Goal: Transaction & Acquisition: Purchase product/service

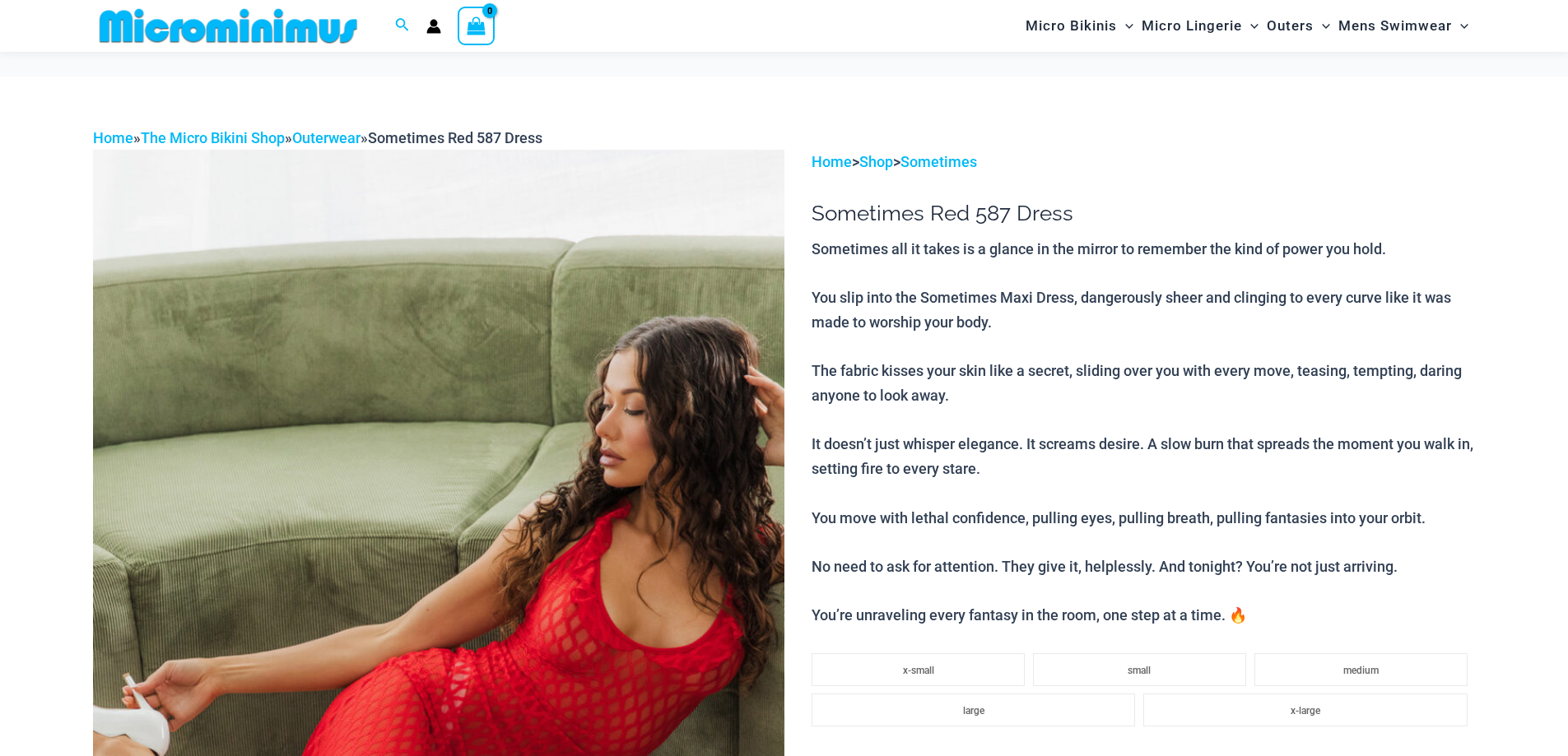
scroll to position [492, 0]
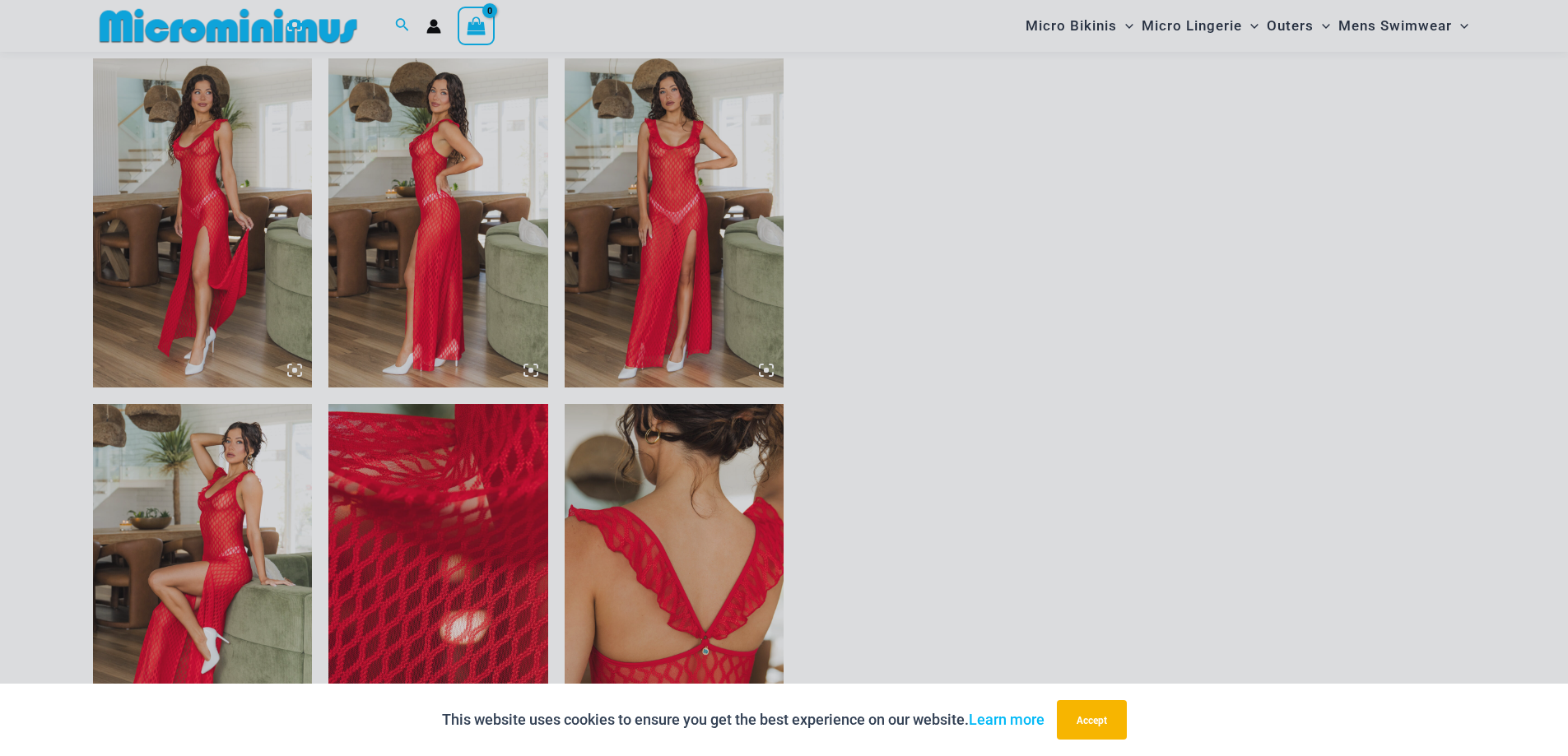
scroll to position [1644, 0]
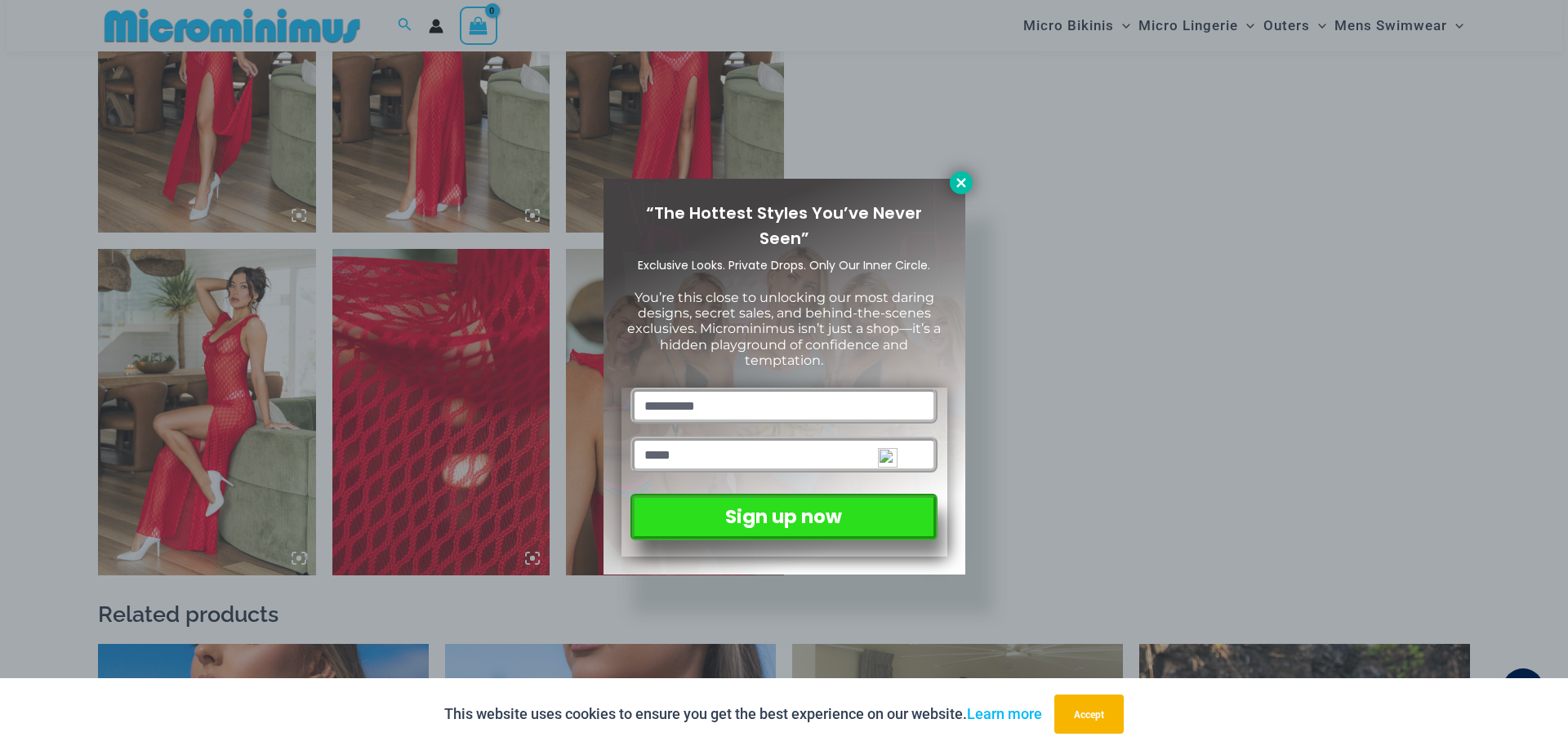
click at [959, 182] on icon at bounding box center [960, 183] width 9 height 9
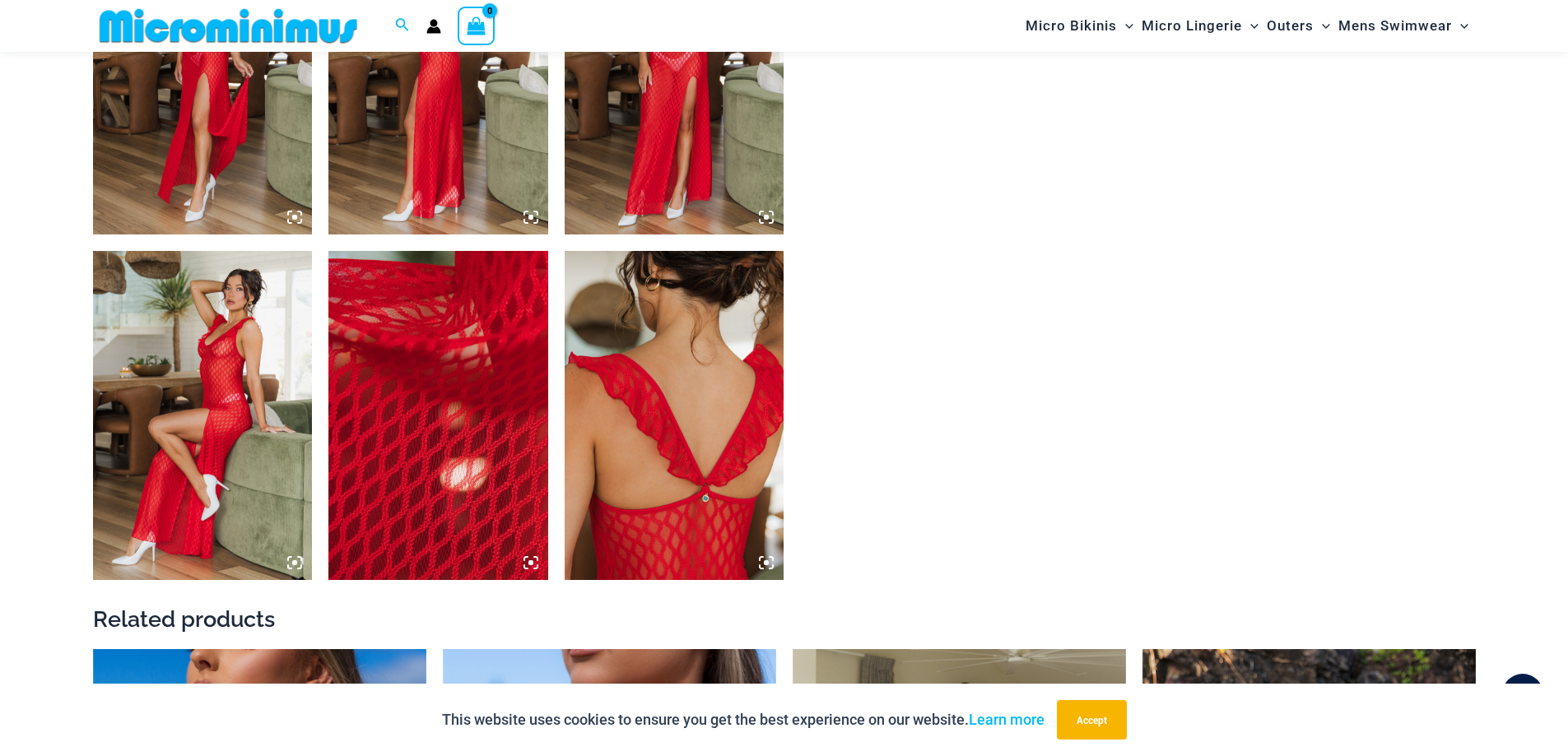
click at [208, 351] on img at bounding box center [203, 415] width 220 height 329
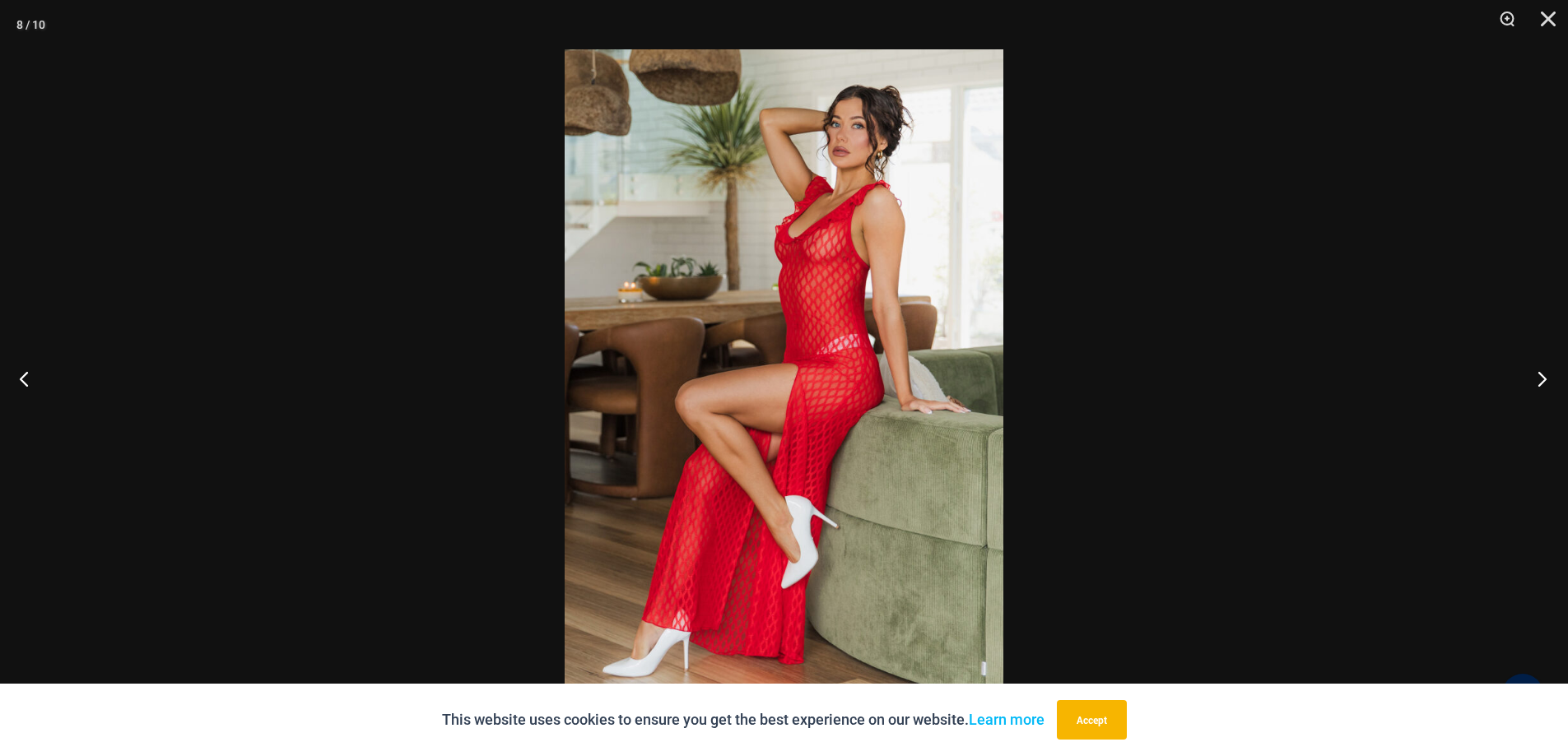
click at [1537, 378] on button "Next" at bounding box center [1536, 378] width 61 height 82
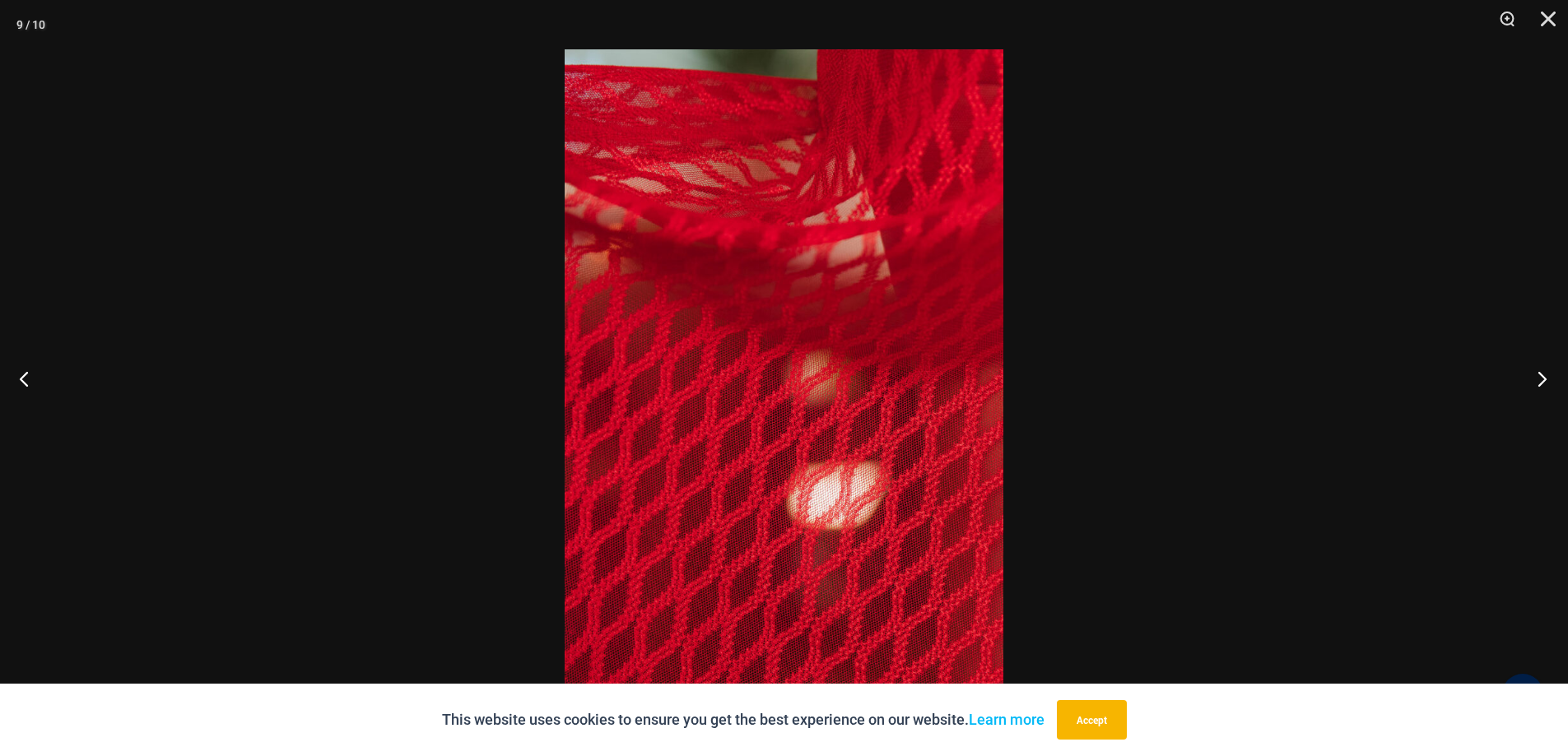
click at [1544, 380] on button "Next" at bounding box center [1536, 378] width 61 height 82
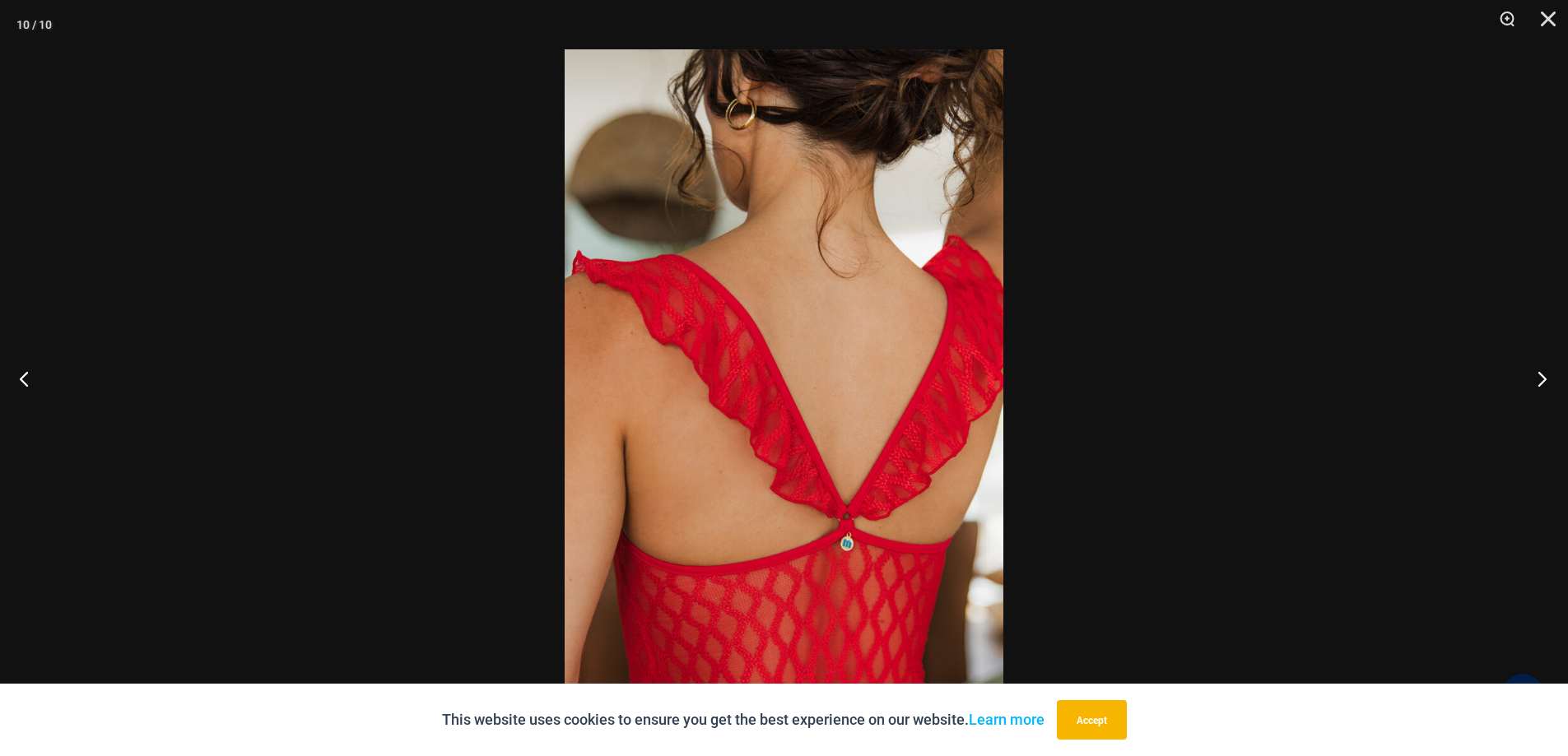
click at [1544, 380] on button "Next" at bounding box center [1536, 378] width 61 height 82
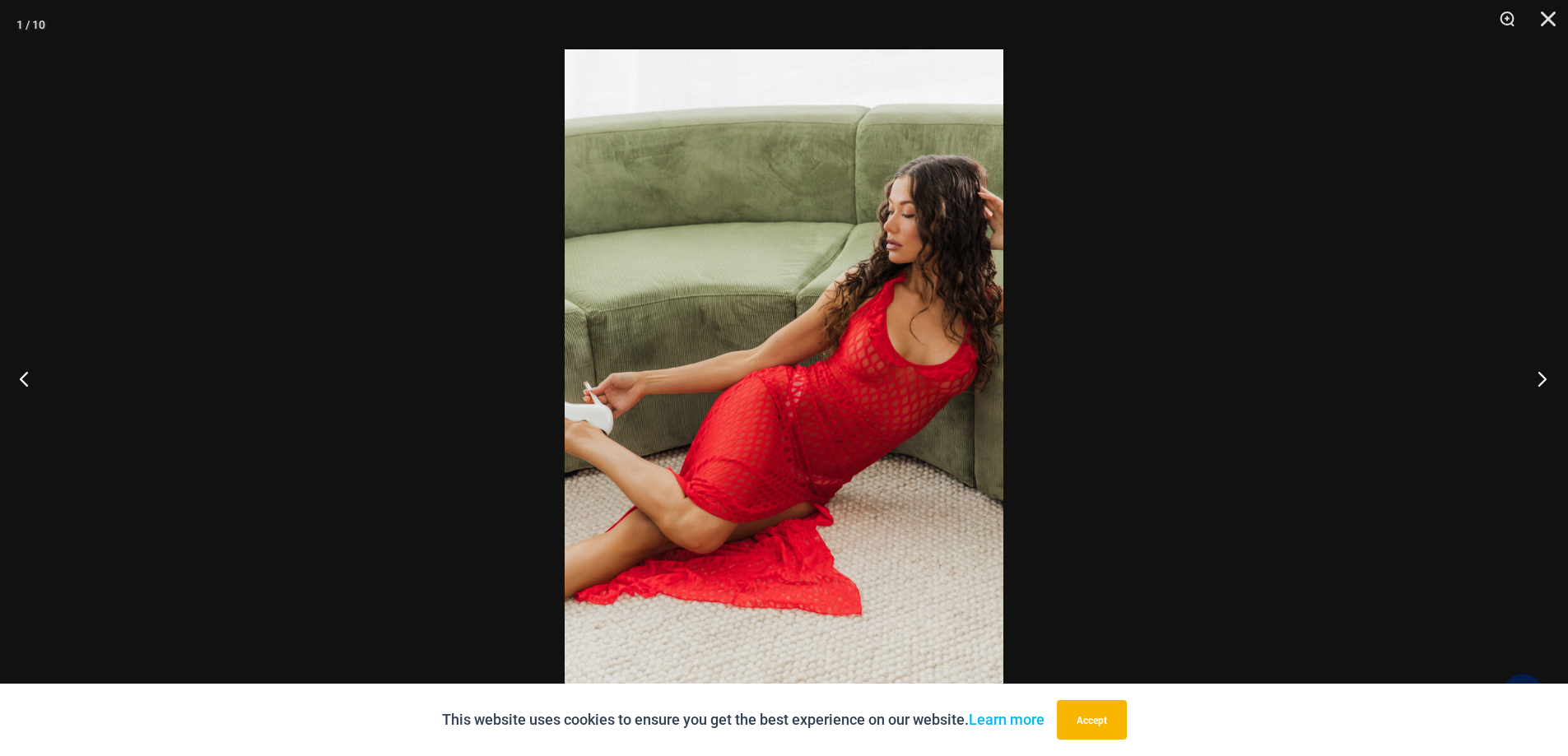
click at [1544, 380] on button "Next" at bounding box center [1536, 378] width 61 height 82
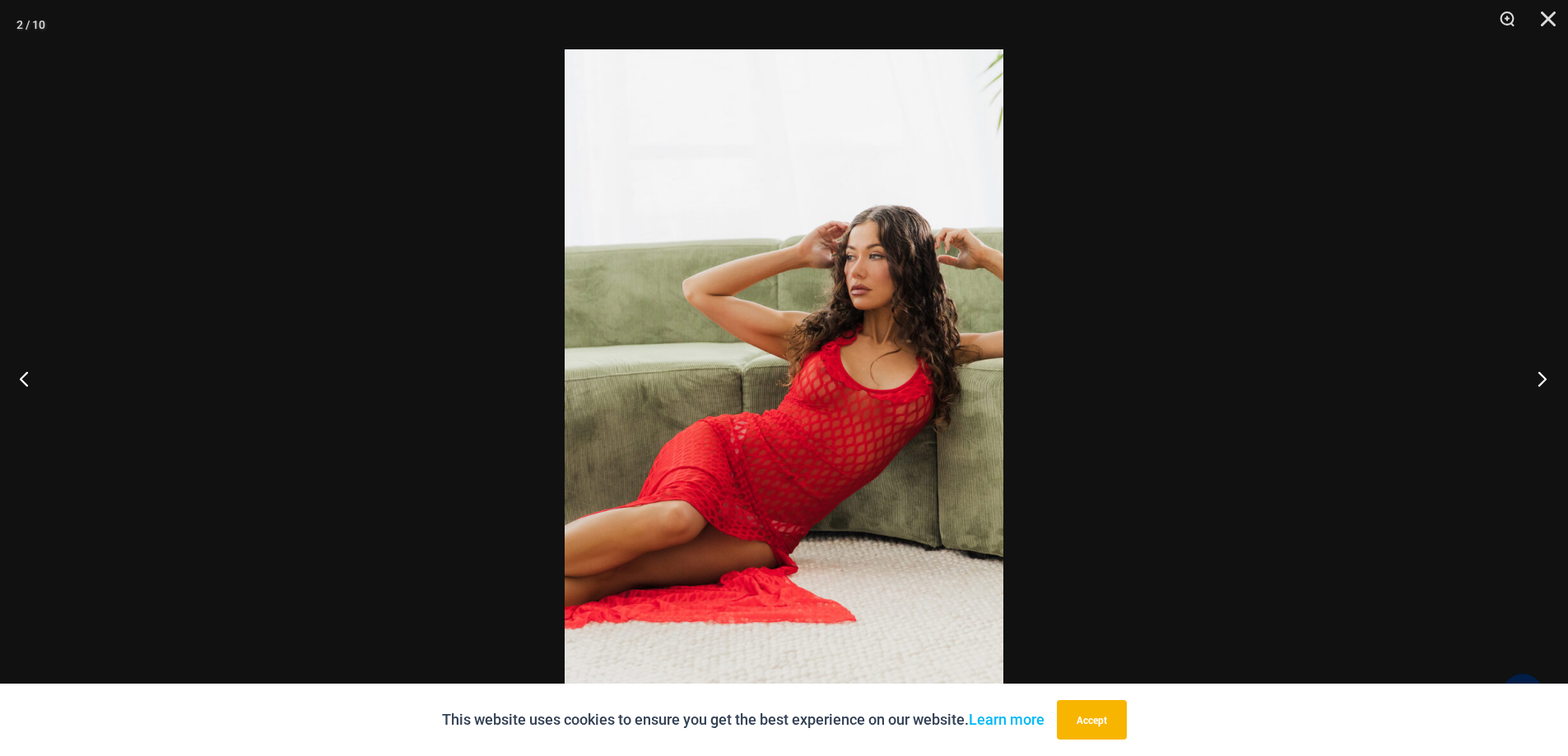
click at [1544, 380] on button "Next" at bounding box center [1536, 378] width 61 height 82
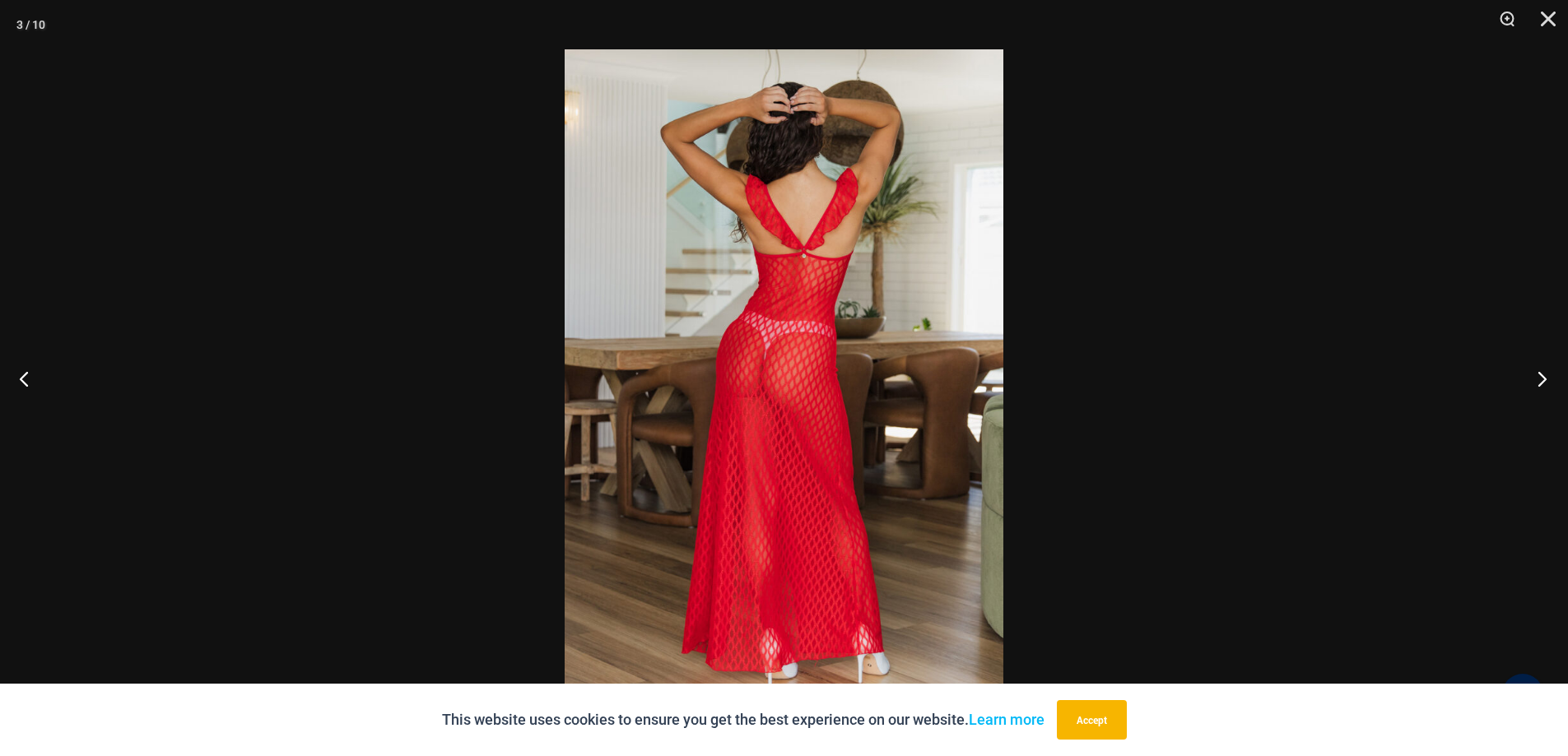
click at [1544, 380] on button "Next" at bounding box center [1536, 378] width 61 height 82
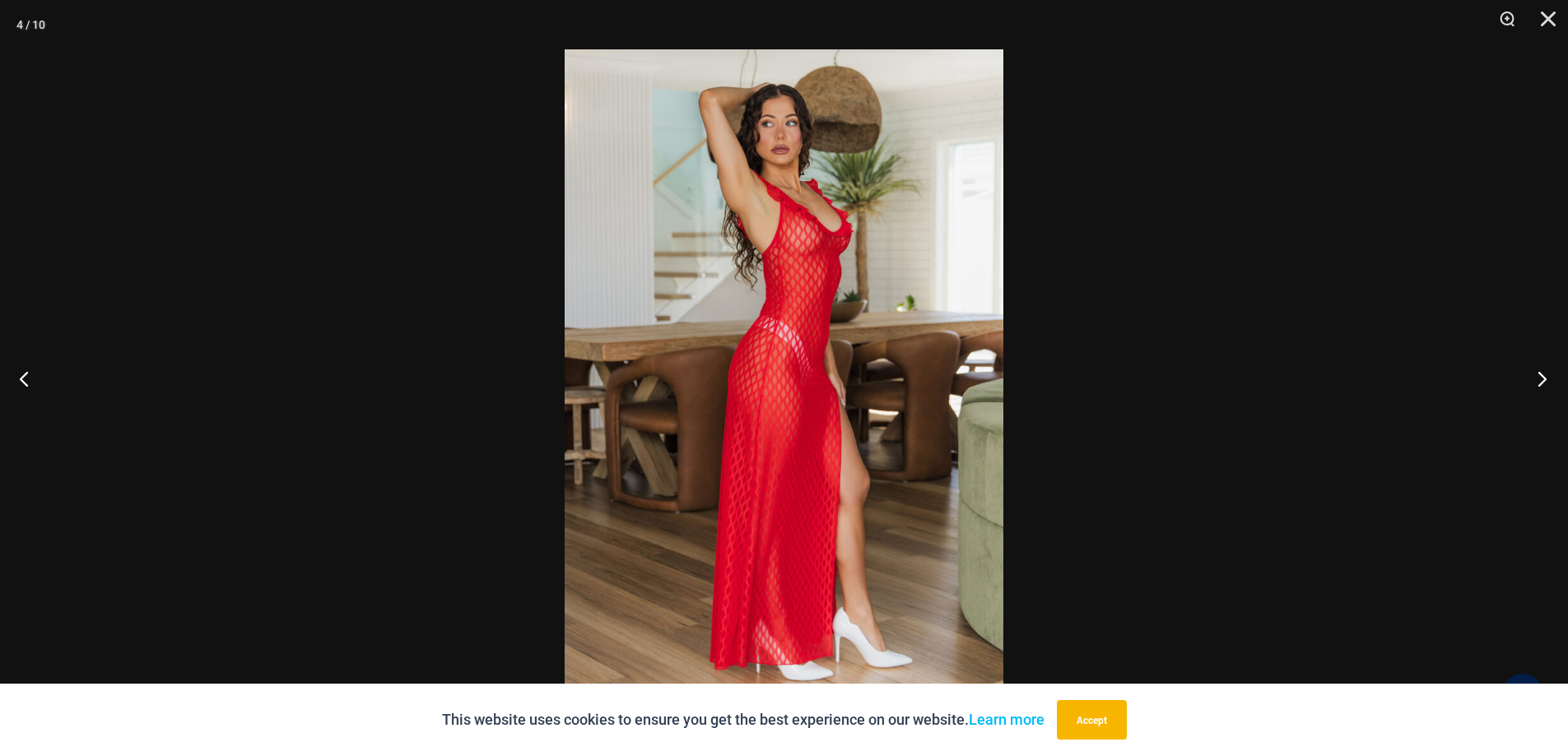
click at [1544, 380] on button "Next" at bounding box center [1536, 378] width 61 height 82
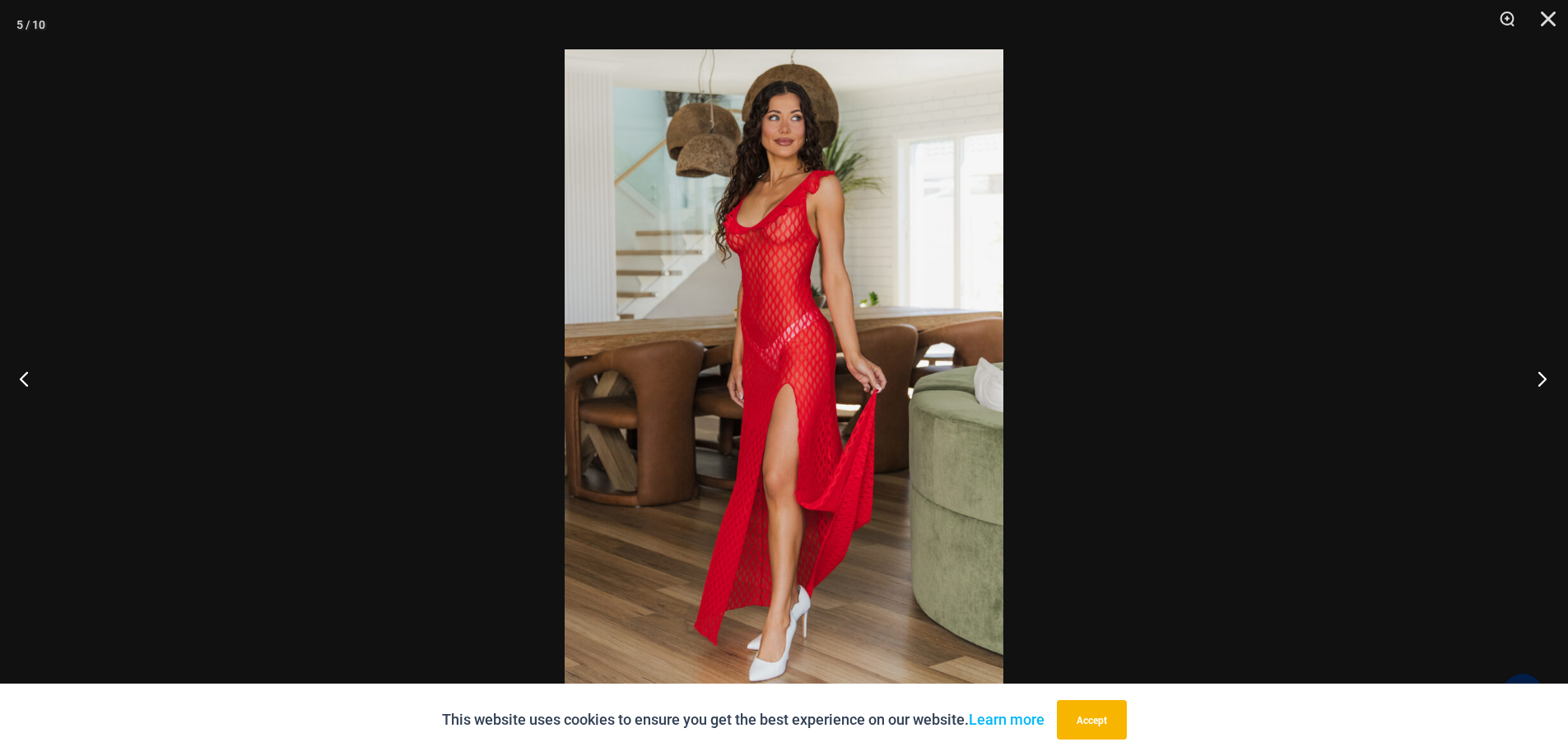
click at [1544, 380] on button "Next" at bounding box center [1536, 378] width 61 height 82
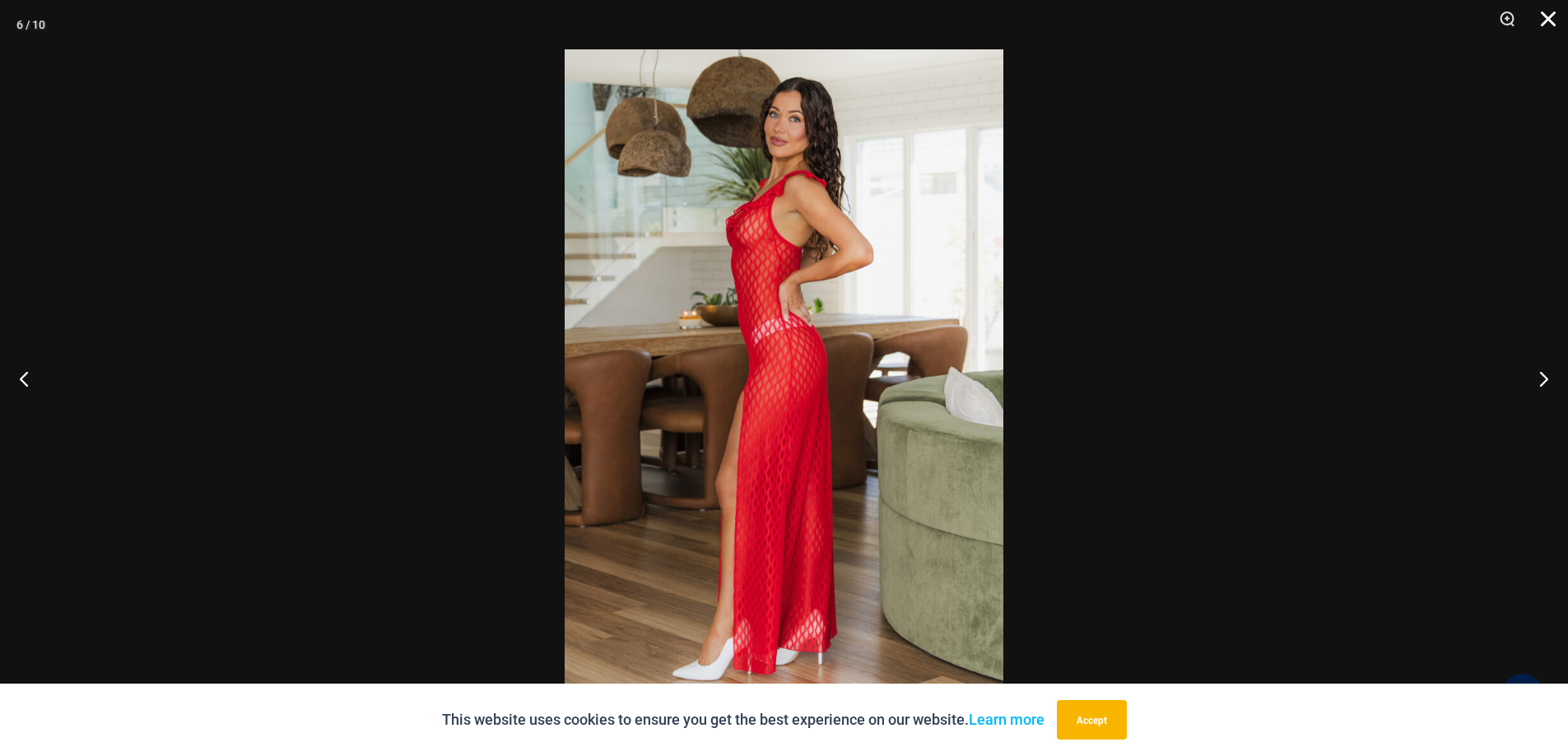
click at [1545, 24] on button "Close" at bounding box center [1543, 24] width 42 height 50
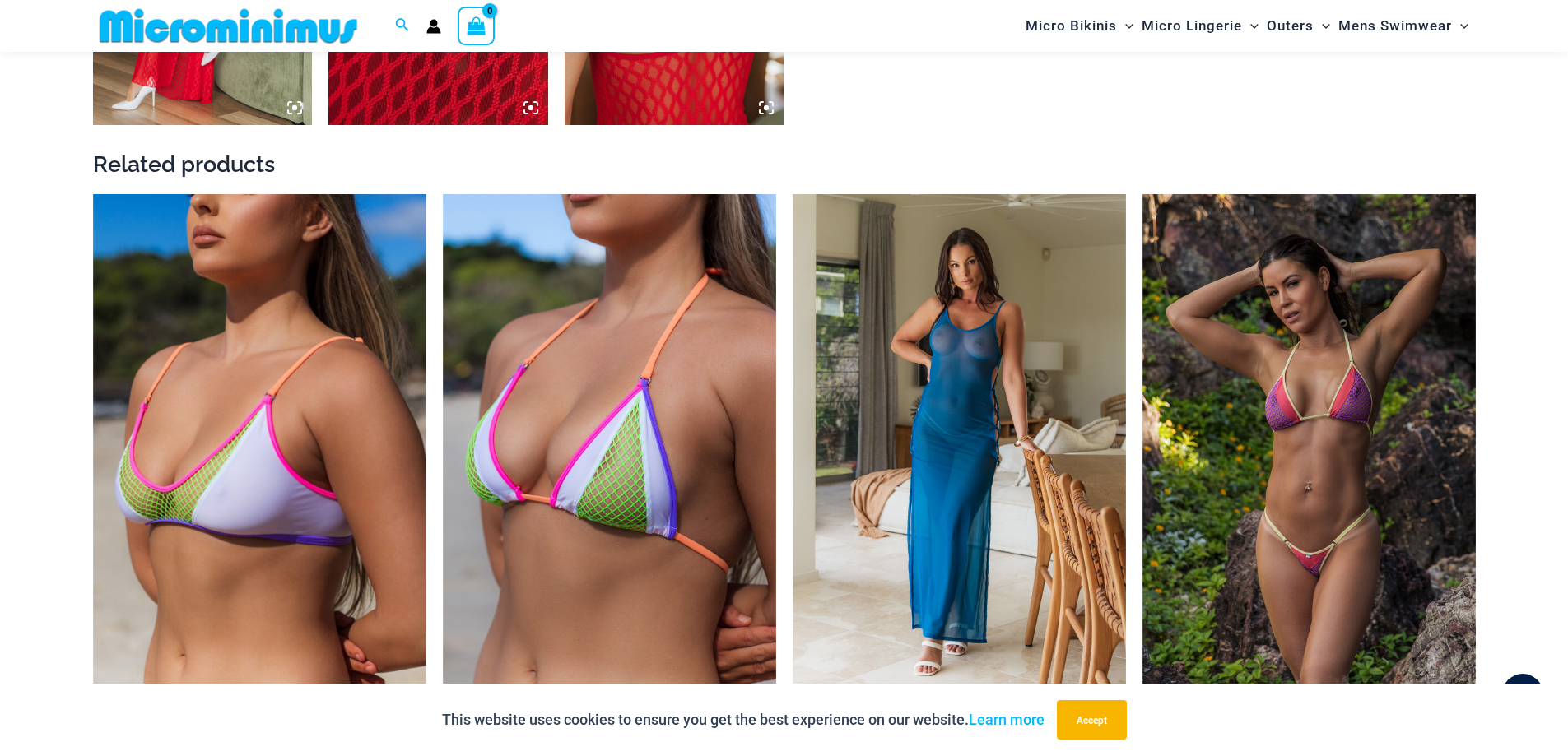
scroll to position [2137, 0]
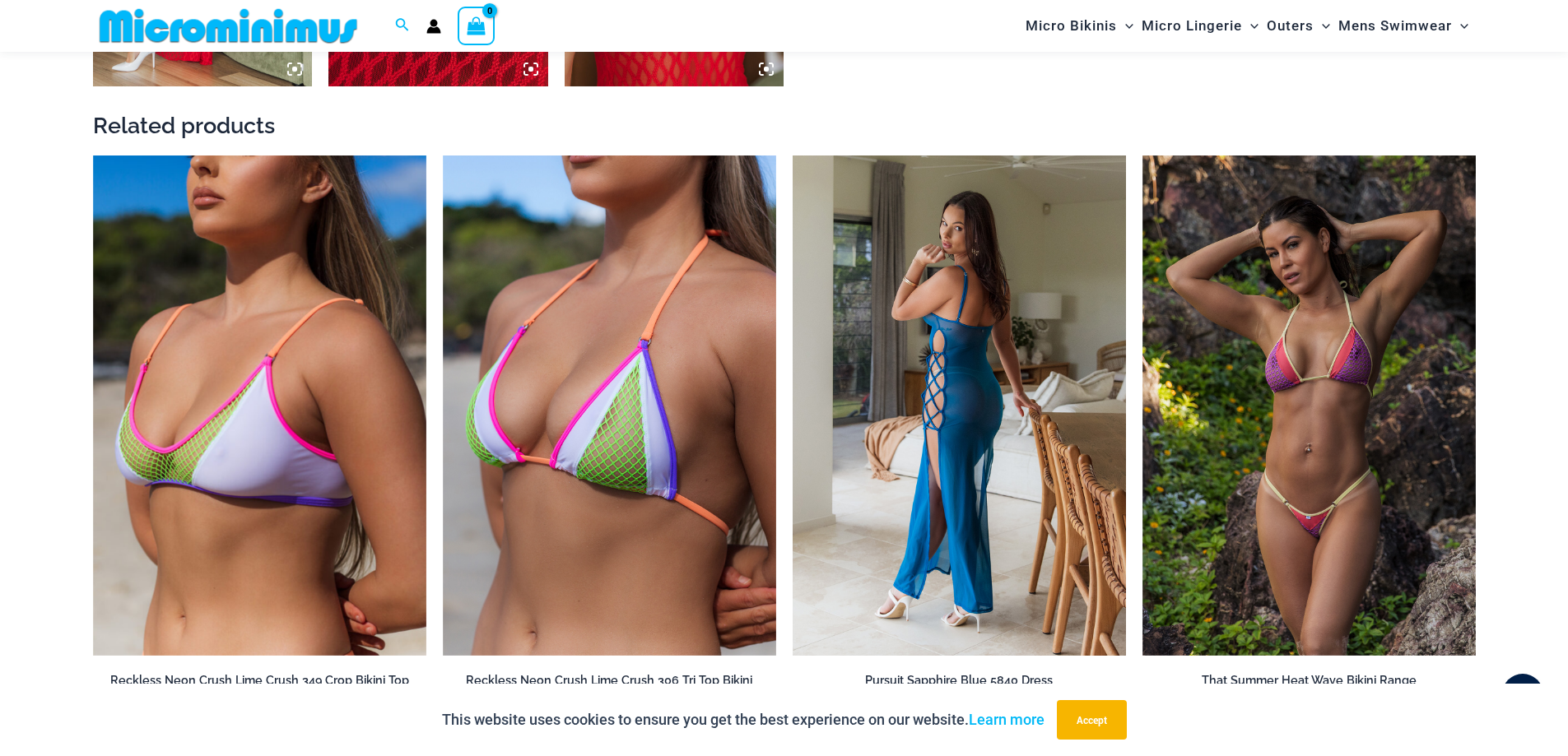
click at [943, 283] on img at bounding box center [959, 405] width 333 height 501
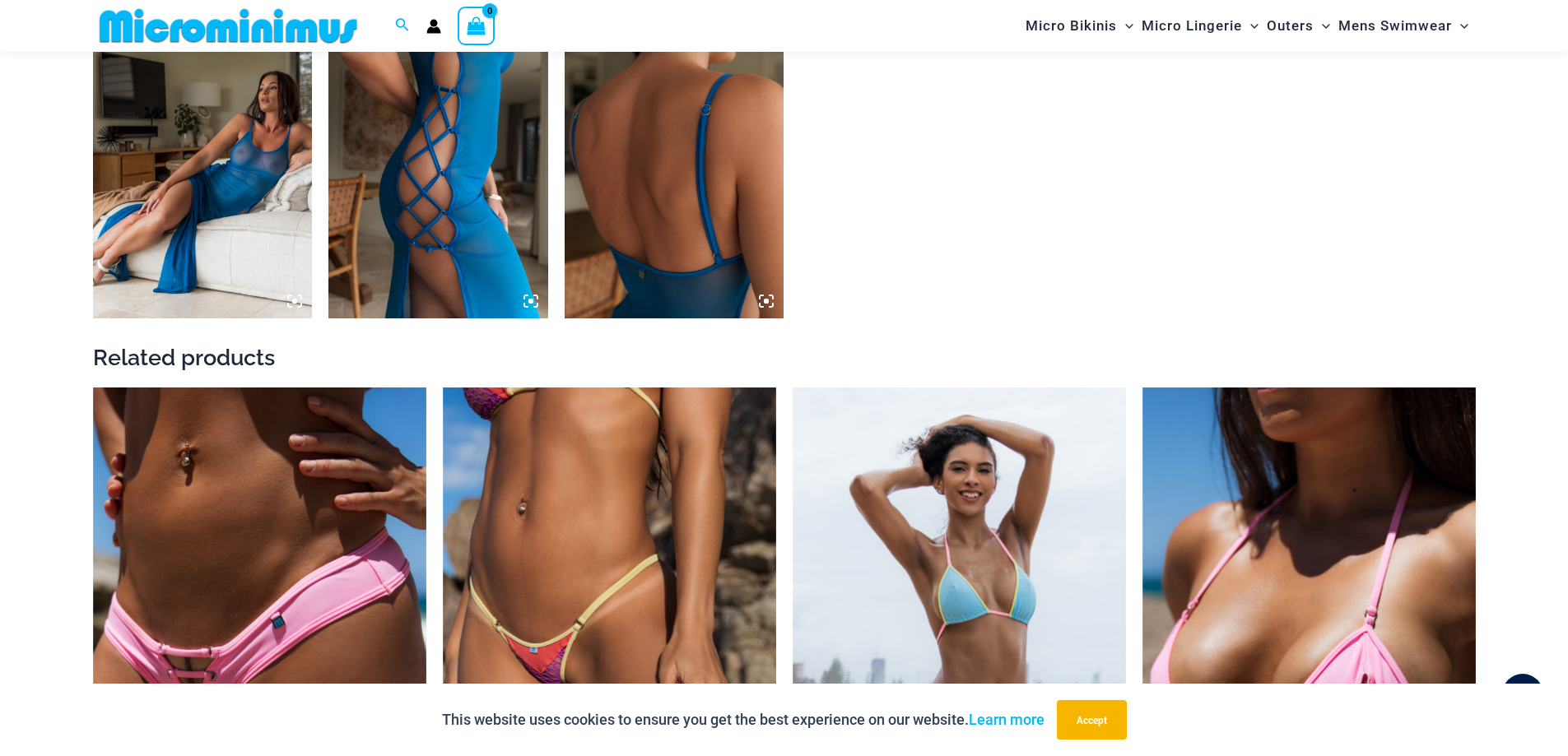
scroll to position [1384, 0]
